Goal: Navigation & Orientation: Find specific page/section

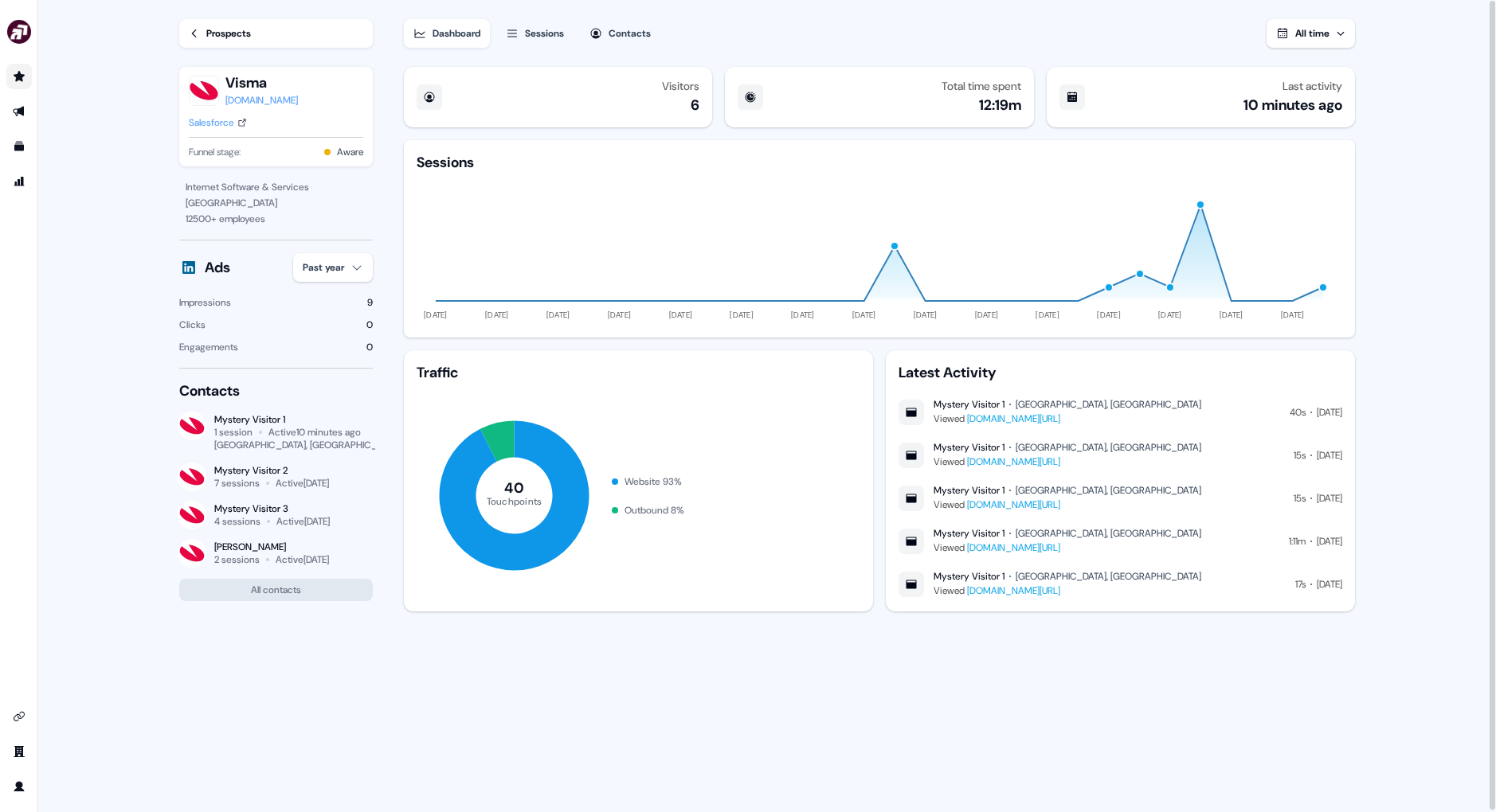
click at [19, 79] on icon "Go to prospects" at bounding box center [19, 76] width 11 height 10
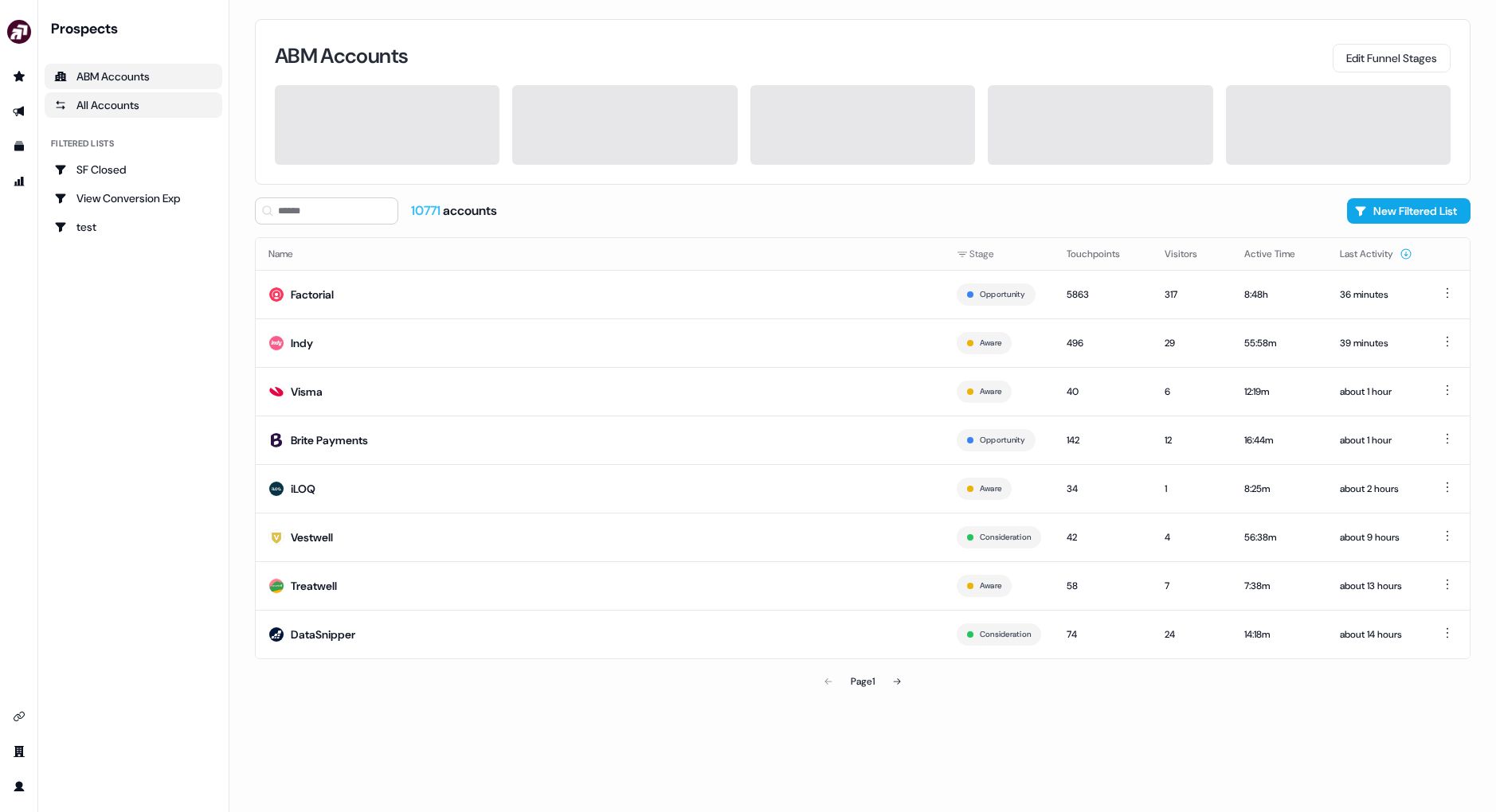
click at [189, 102] on div "All Accounts" at bounding box center [133, 105] width 158 height 15
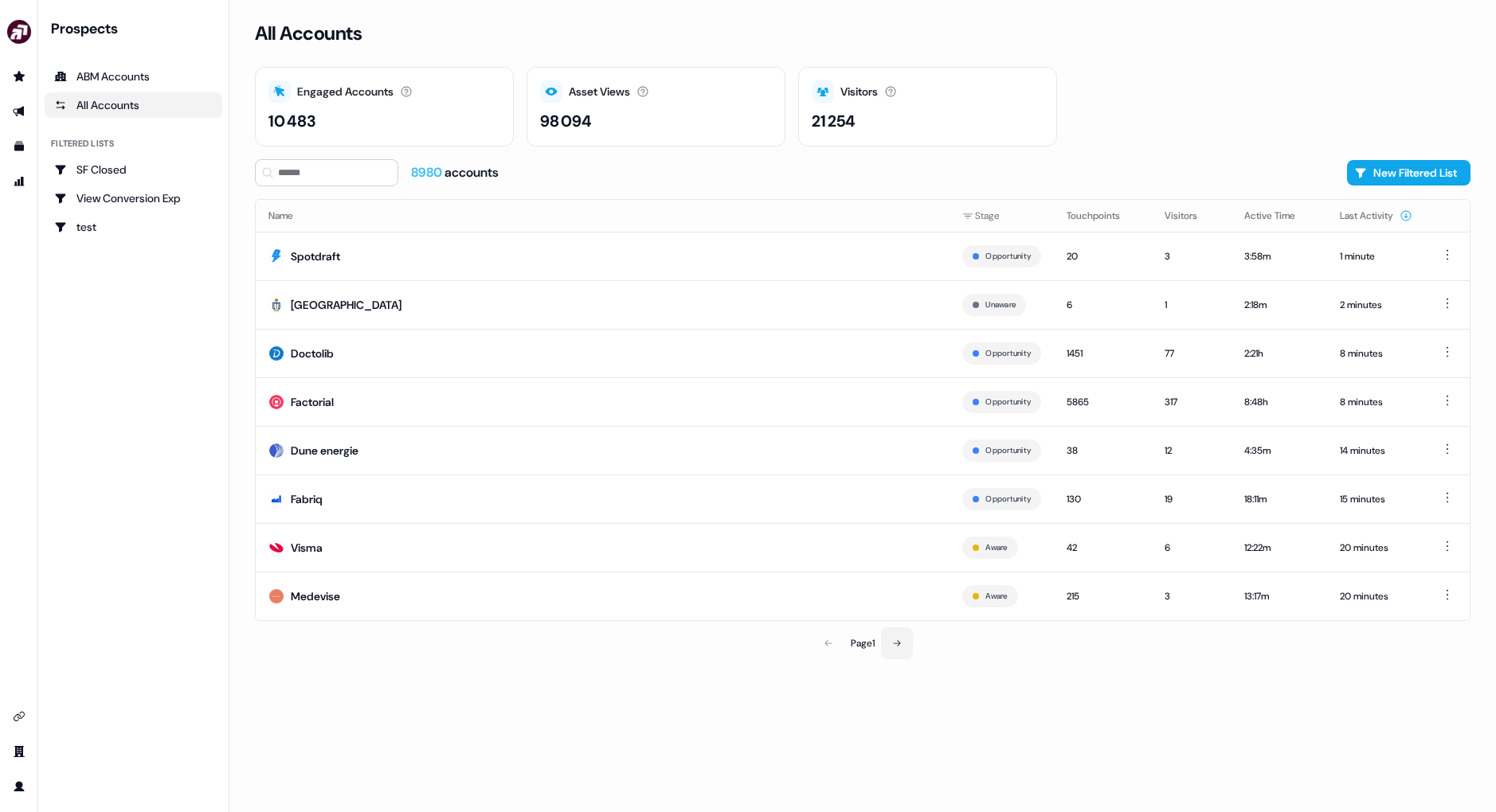
click at [895, 644] on icon at bounding box center [897, 643] width 9 height 9
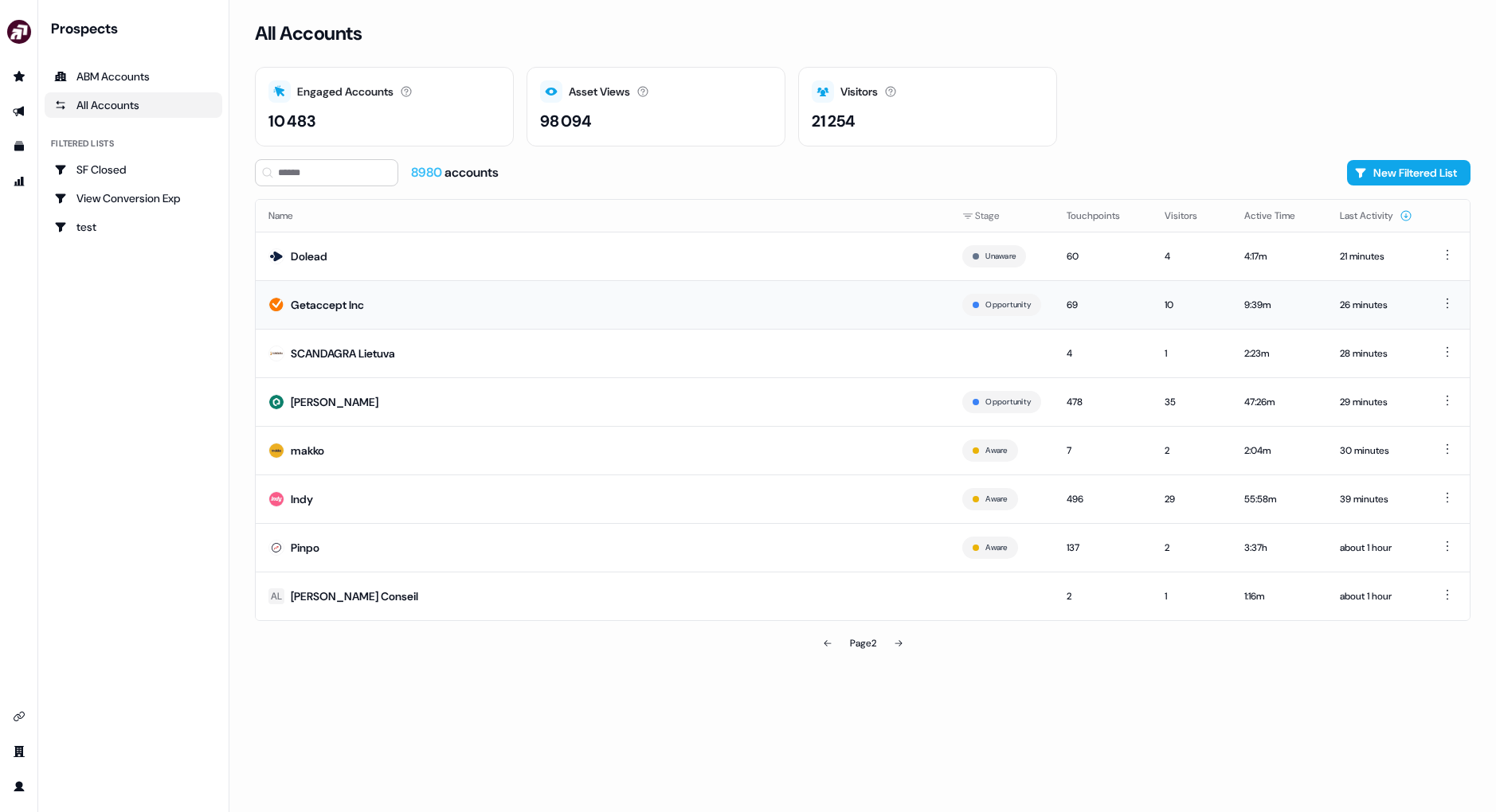
click at [779, 309] on td "Getaccept Inc" at bounding box center [602, 305] width 693 height 48
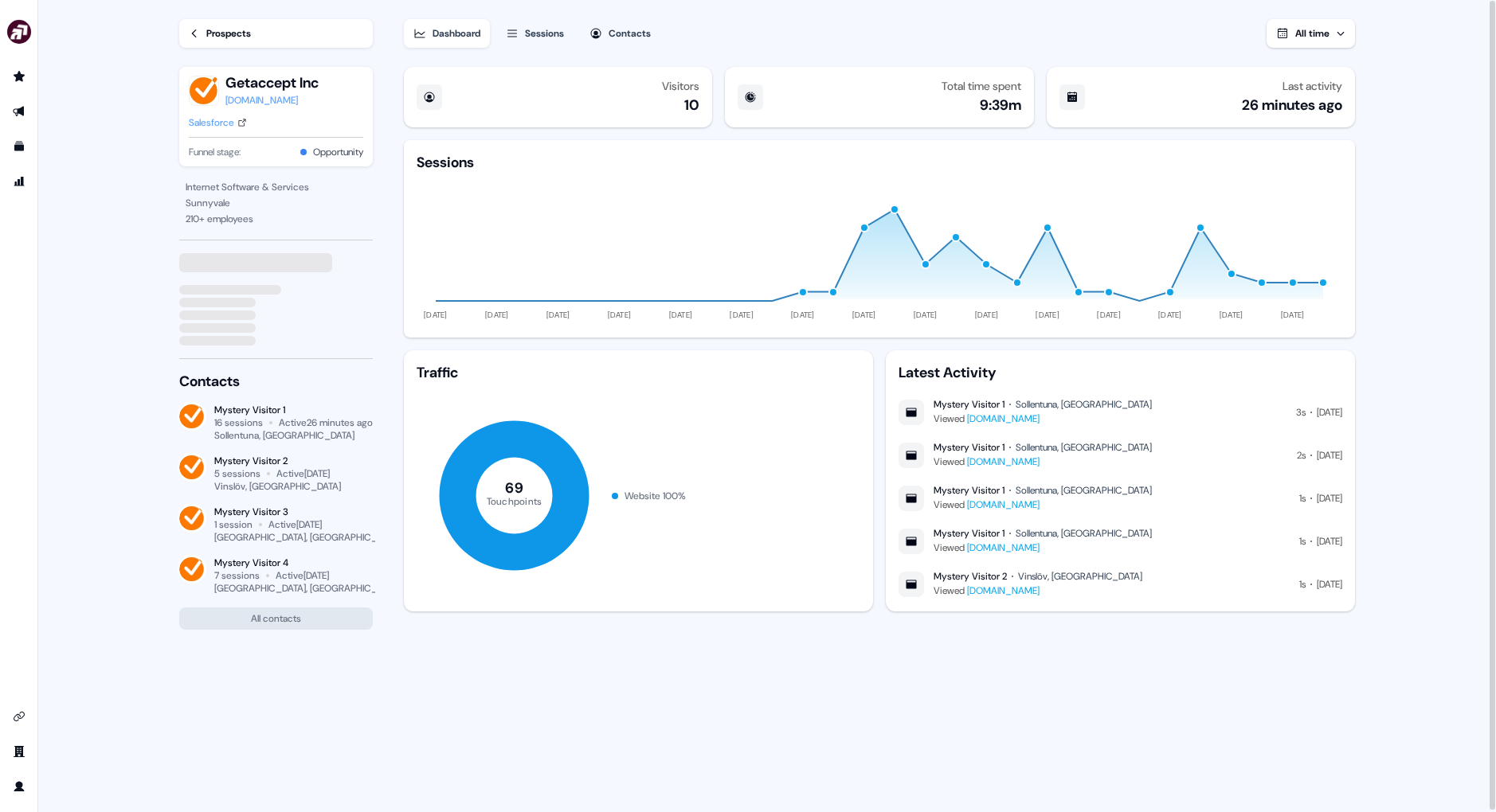
click at [199, 32] on icon at bounding box center [194, 33] width 11 height 11
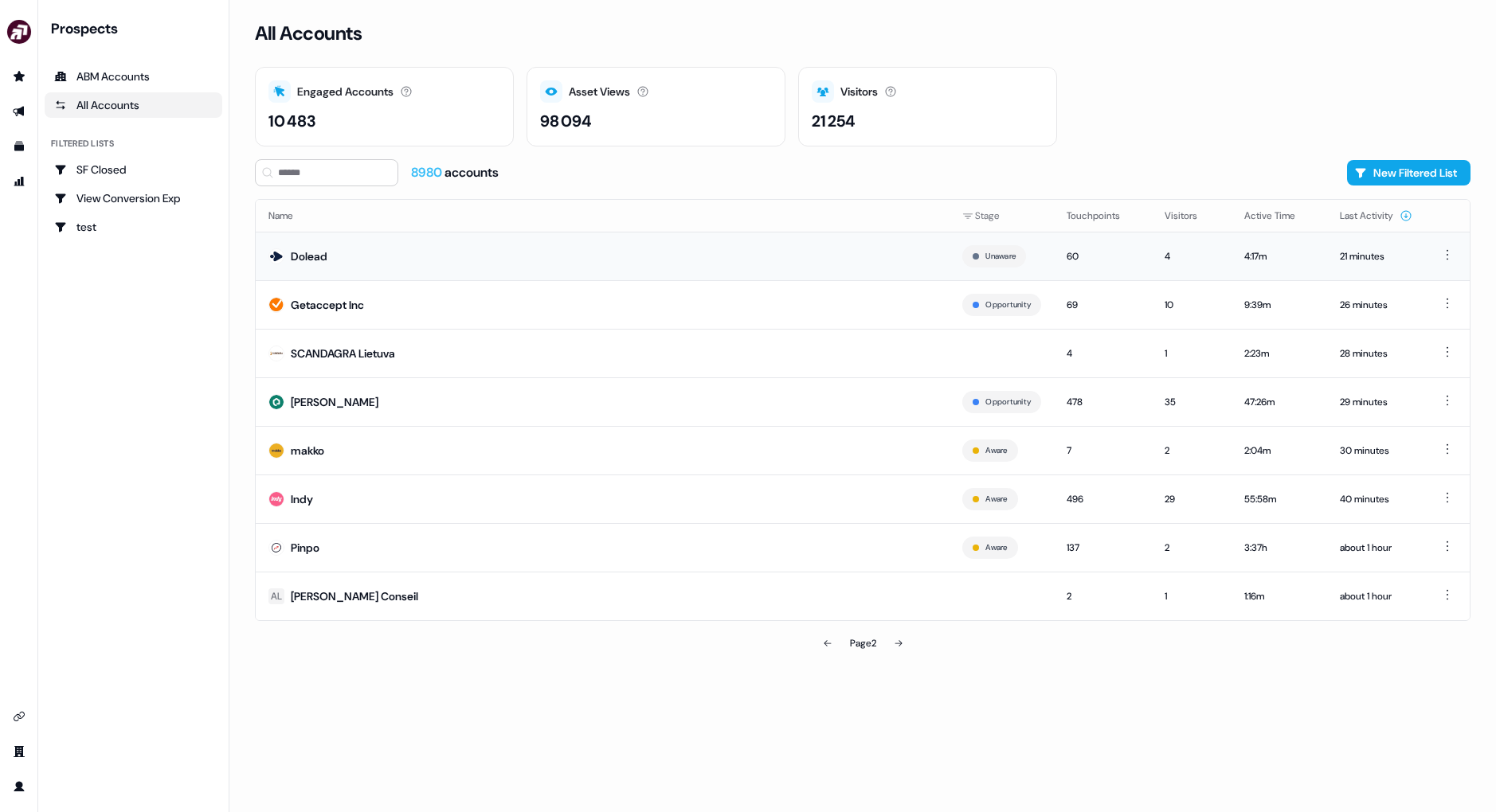
click at [451, 255] on td "Dolead" at bounding box center [602, 256] width 693 height 48
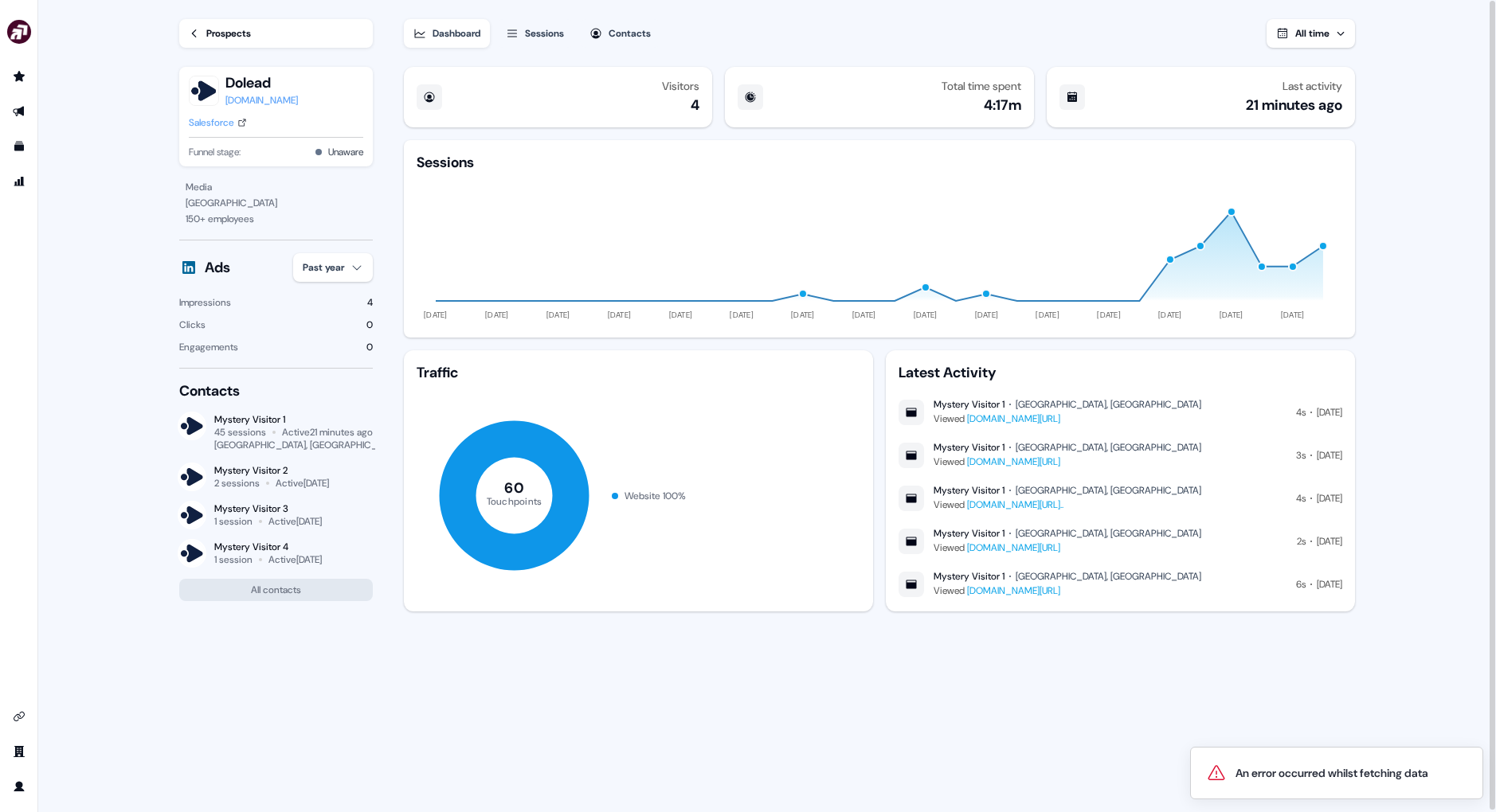
click at [242, 34] on div "Prospects" at bounding box center [229, 34] width 45 height 15
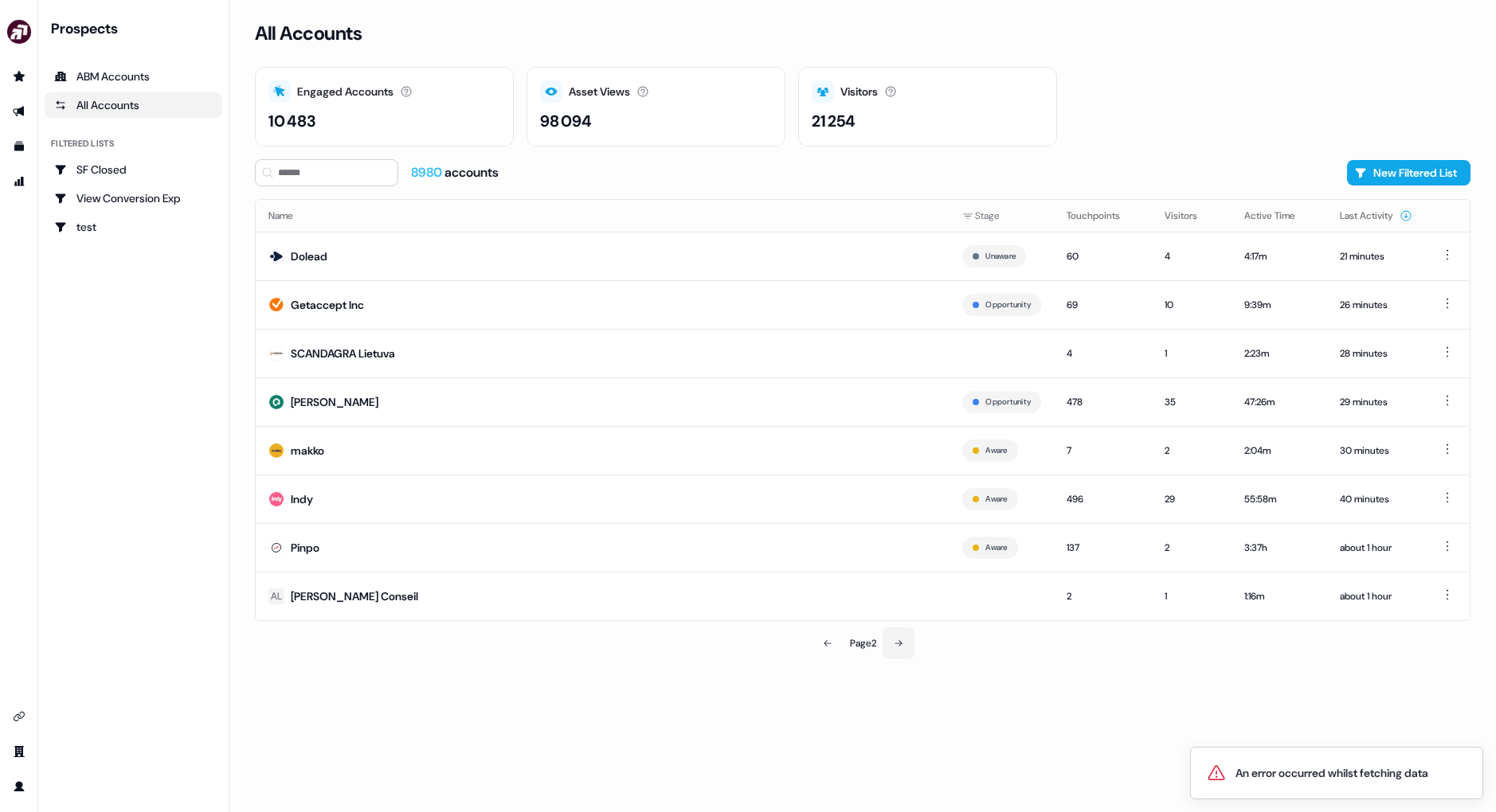
click at [898, 639] on icon at bounding box center [898, 643] width 9 height 9
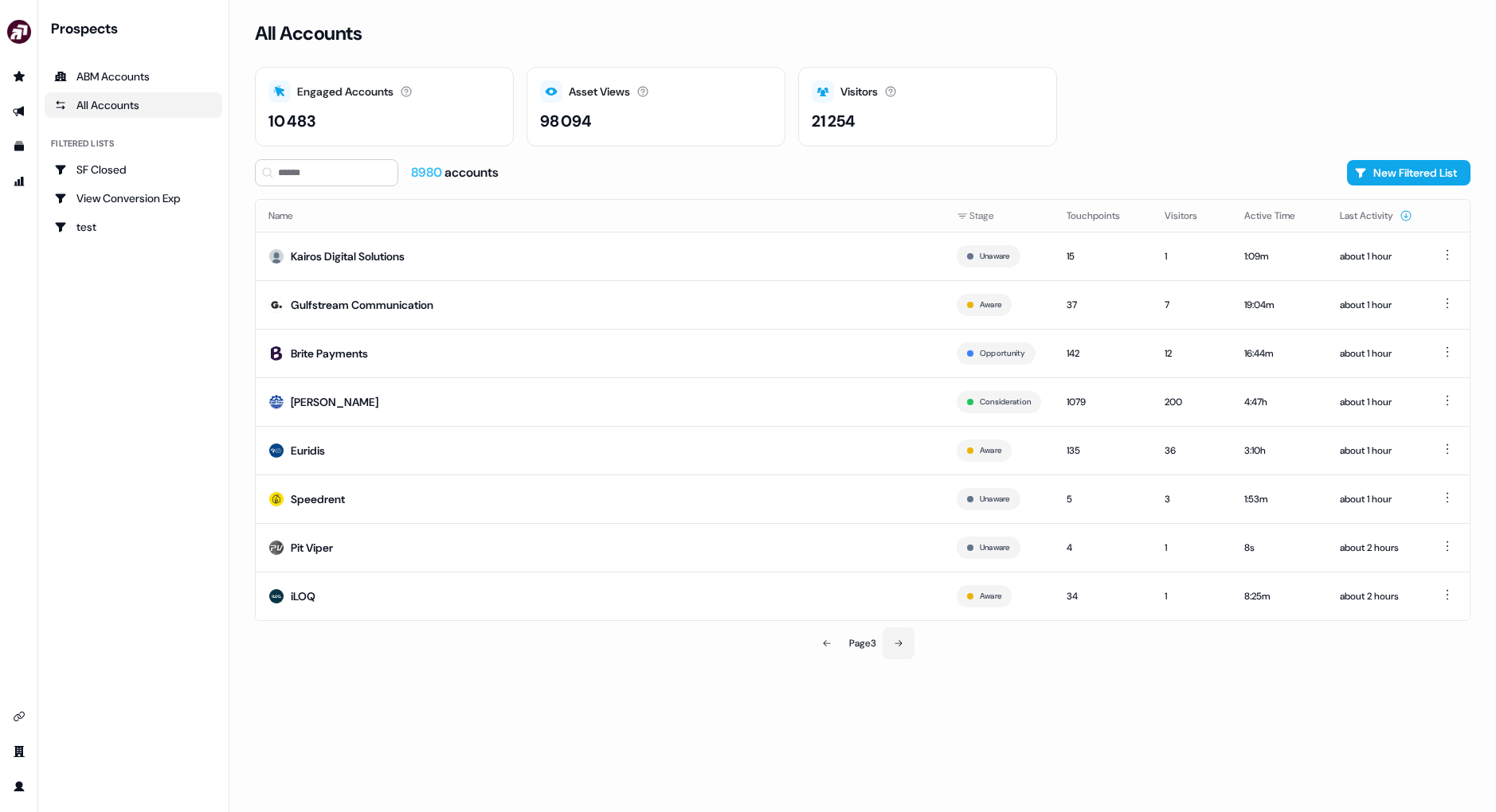
click at [897, 645] on icon at bounding box center [898, 643] width 9 height 9
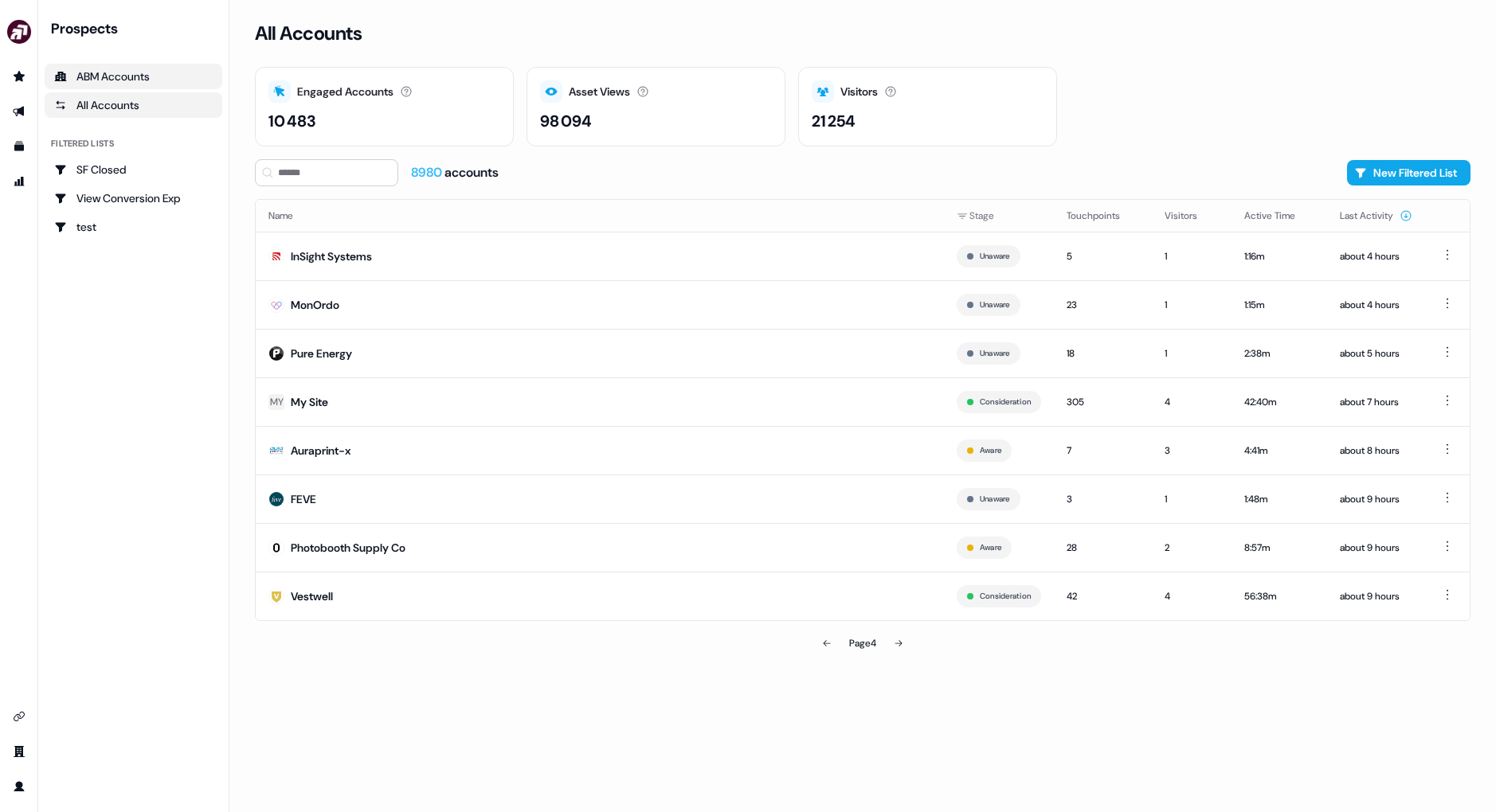
click at [148, 70] on div "ABM Accounts" at bounding box center [133, 77] width 158 height 15
